Goal: Check status: Check status

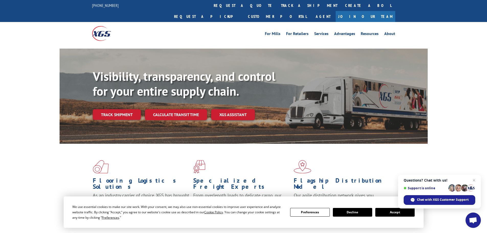
click at [403, 212] on button "Accept" at bounding box center [394, 212] width 39 height 9
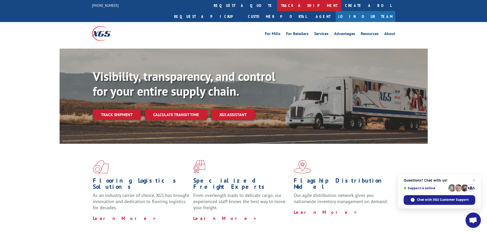
click at [277, 6] on link "track a shipment" at bounding box center [309, 5] width 64 height 11
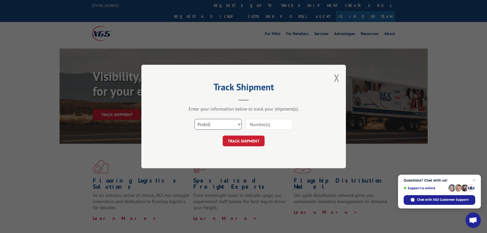
click at [228, 126] on select "Select category... Probill BOL PO" at bounding box center [218, 124] width 47 height 11
select select "bol"
click at [195, 119] on select "Select category... Probill BOL PO" at bounding box center [218, 124] width 47 height 11
click at [266, 124] on input at bounding box center [268, 124] width 47 height 11
paste input "7069168"
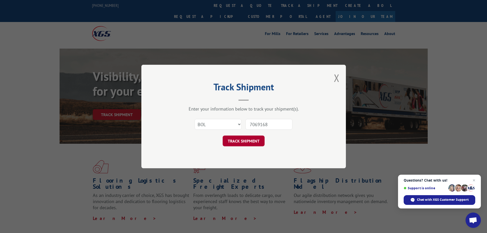
type input "7069168"
click at [250, 138] on button "TRACK SHIPMENT" at bounding box center [244, 140] width 42 height 11
